Goal: Information Seeking & Learning: Learn about a topic

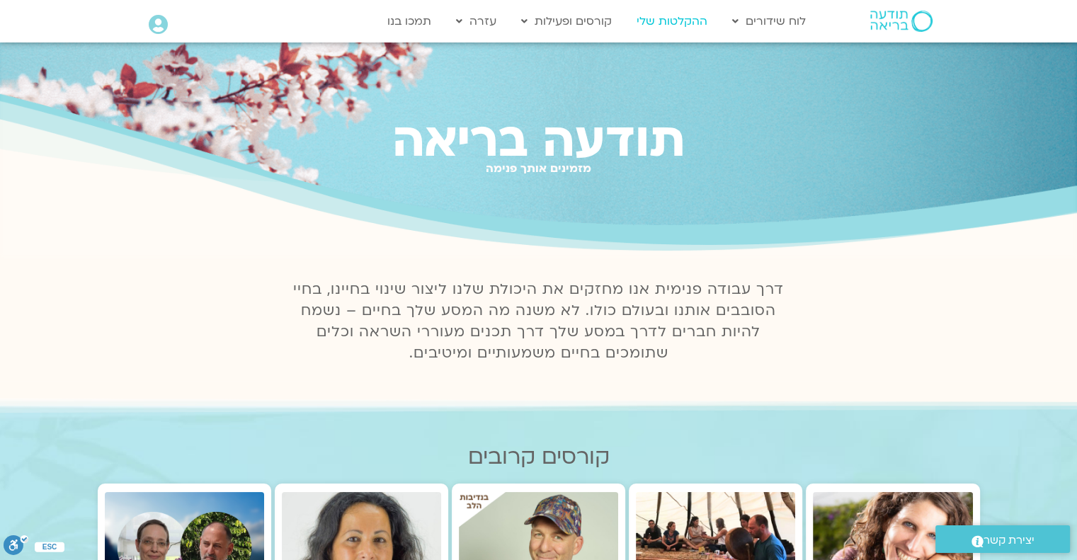
click at [674, 23] on link "ההקלטות שלי" at bounding box center [672, 21] width 85 height 27
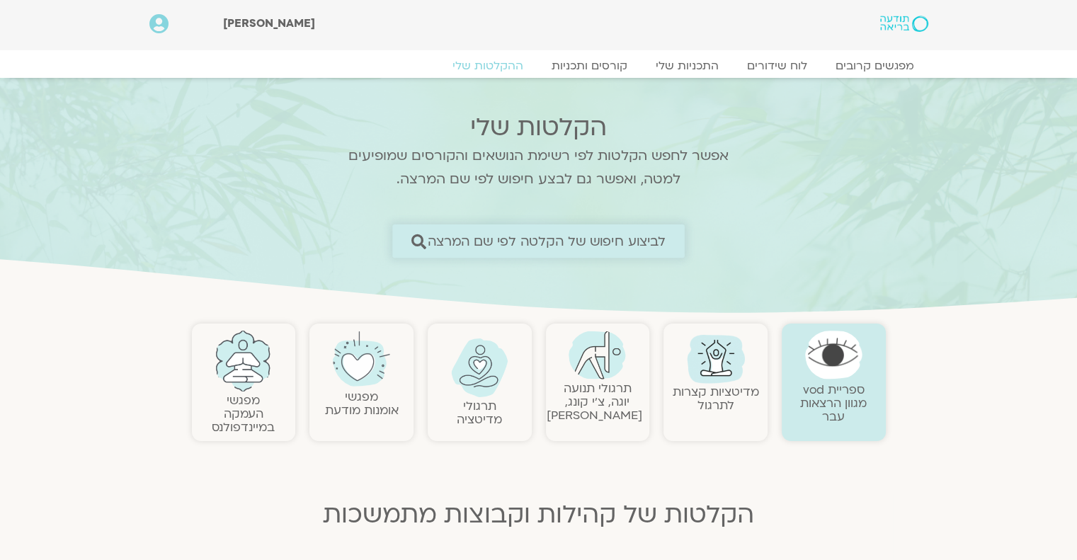
click at [499, 241] on span "לביצוע חיפוש של הקלטה לפי שם המרצה" at bounding box center [547, 241] width 239 height 15
click at [427, 237] on span "לביצוע חיפוש של הקלטה לפי שם המרצה" at bounding box center [538, 241] width 255 height 15
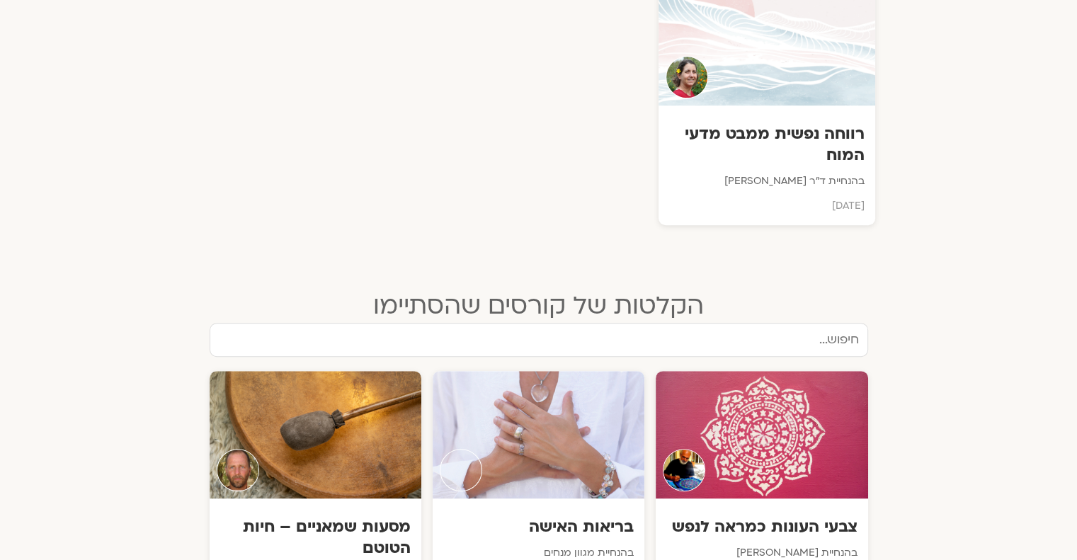
scroll to position [472, 0]
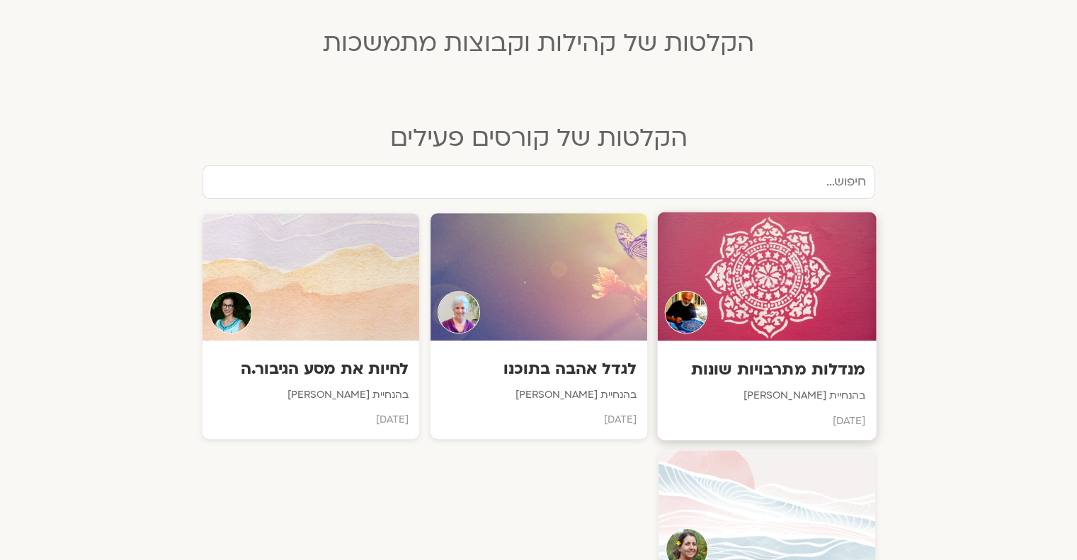
click at [664, 291] on img at bounding box center [685, 312] width 43 height 43
click at [664, 334] on img at bounding box center [685, 312] width 43 height 43
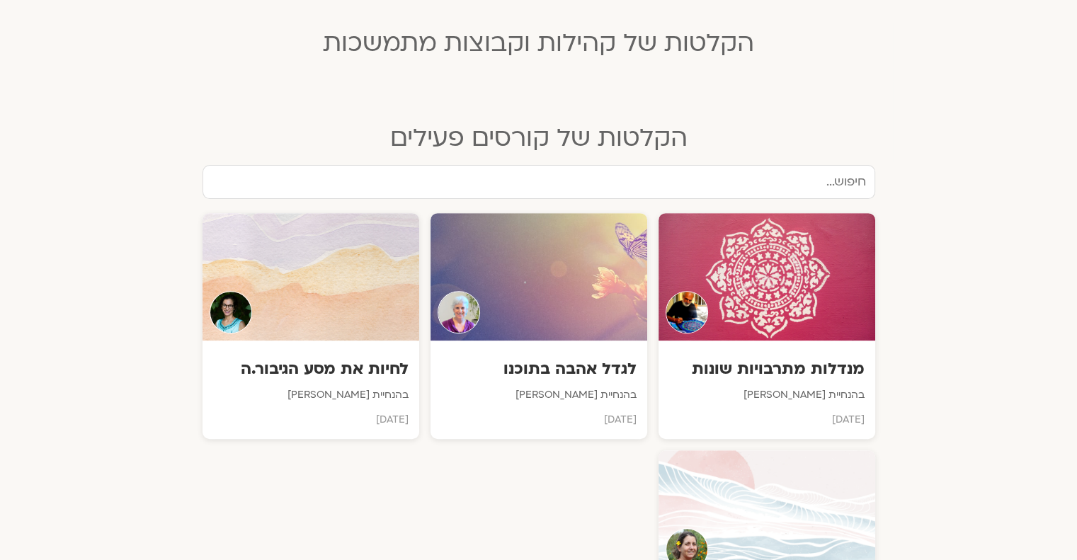
click at [829, 176] on input "text" at bounding box center [539, 182] width 673 height 34
type input "מ"
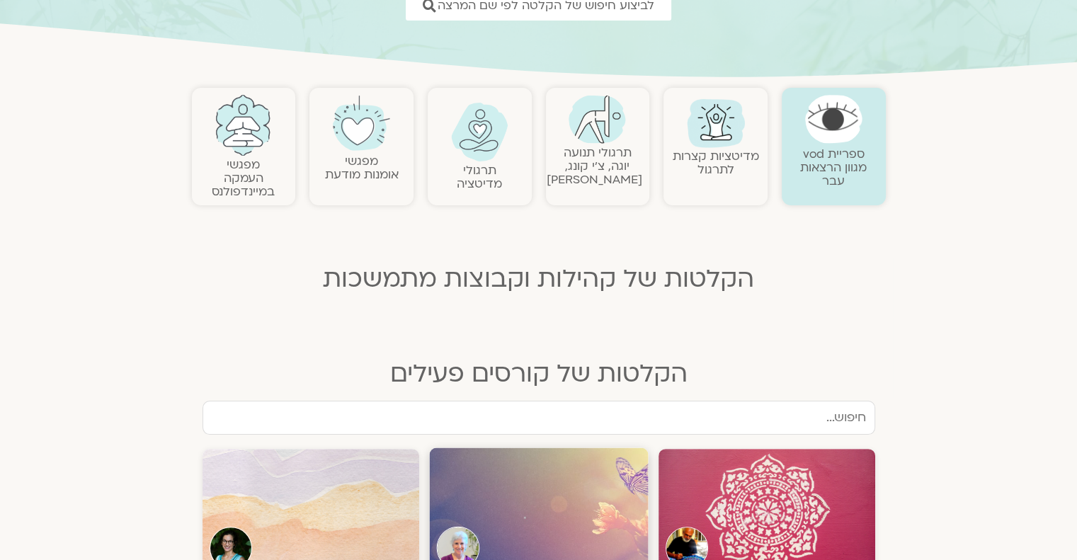
scroll to position [0, 0]
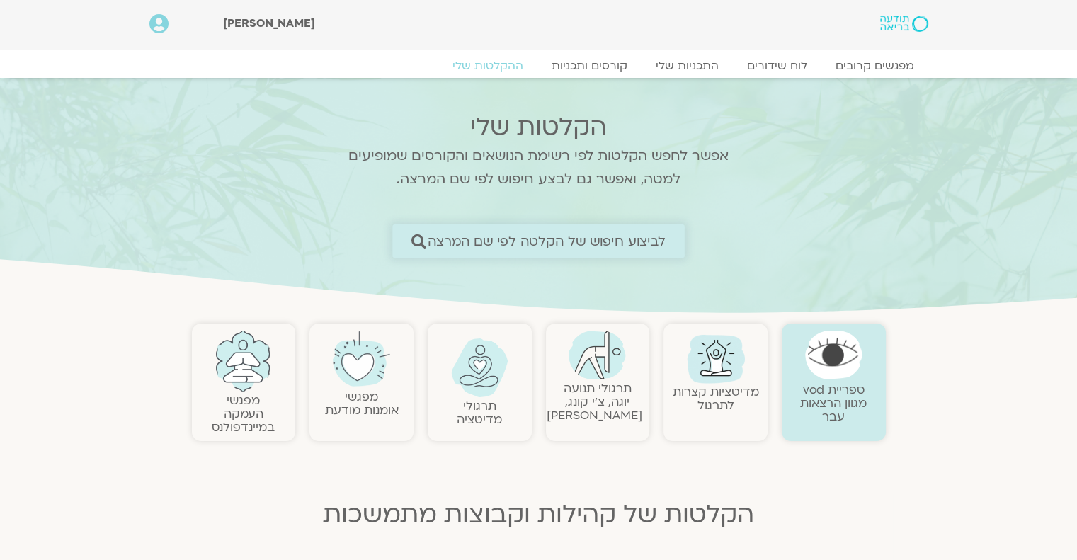
click at [437, 244] on span "לביצוע חיפוש של הקלטה לפי שם המרצה" at bounding box center [547, 241] width 239 height 15
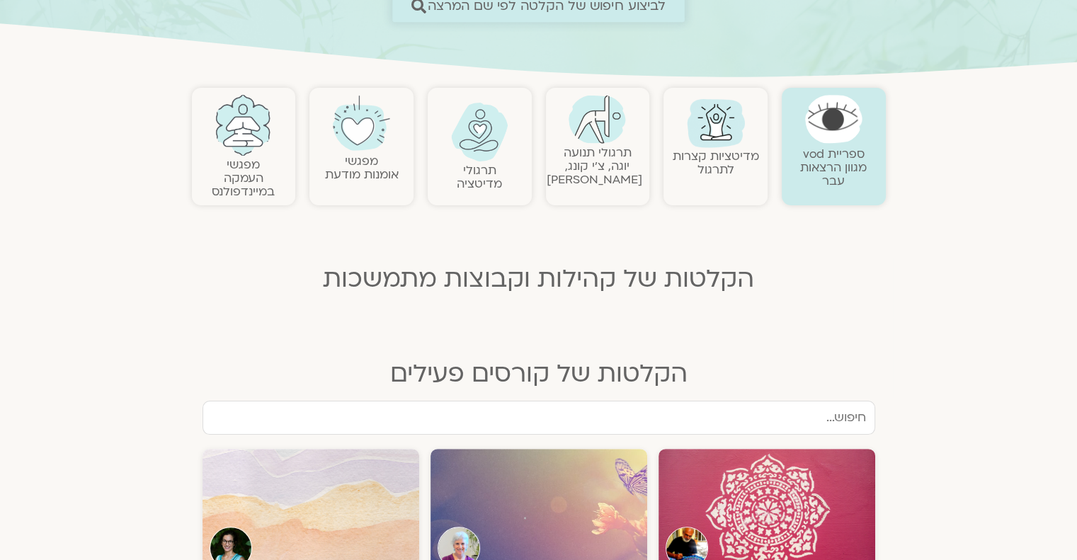
scroll to position [708, 0]
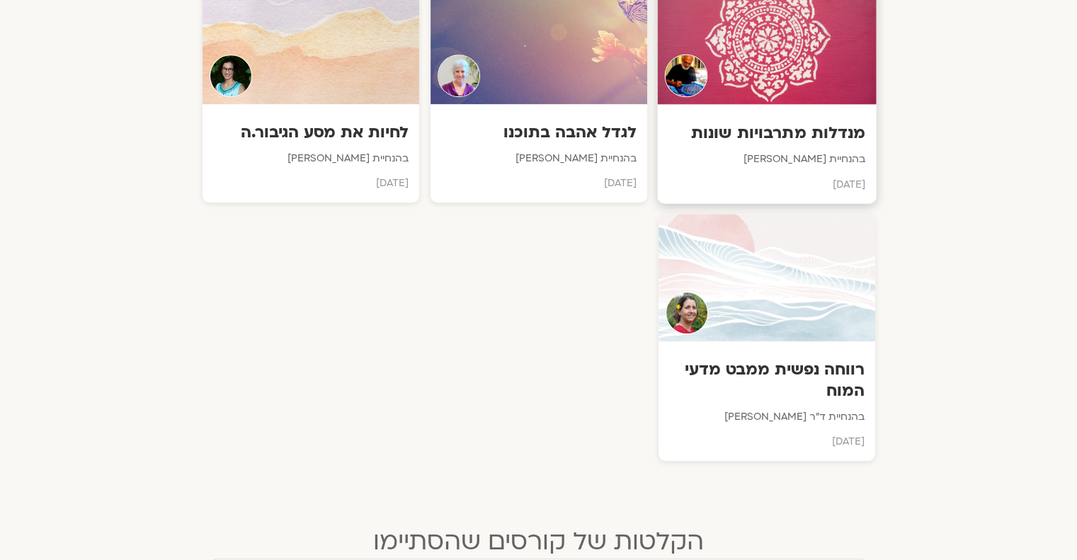
click at [801, 144] on h3 "מנדלות מתרבויות שונות" at bounding box center [767, 133] width 198 height 22
click at [800, 144] on h3 "מנדלות מתרבויות שונות" at bounding box center [767, 133] width 198 height 22
